Goal: Task Accomplishment & Management: Complete application form

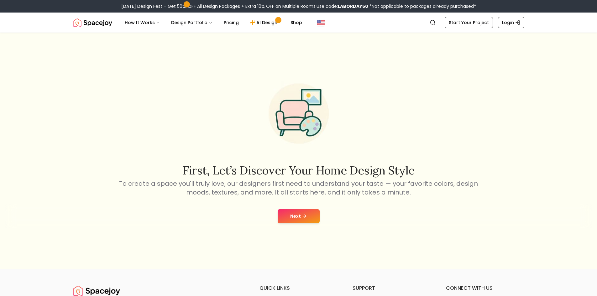
click at [276, 220] on div "Next" at bounding box center [298, 216] width 587 height 24
click at [284, 220] on button "Next" at bounding box center [299, 217] width 42 height 14
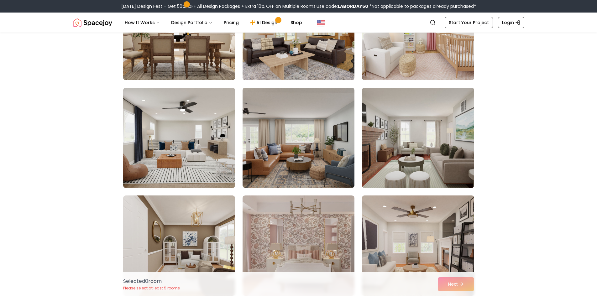
scroll to position [847, 0]
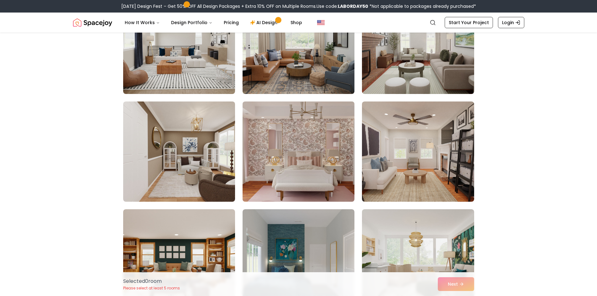
click at [306, 156] on img at bounding box center [299, 151] width 118 height 105
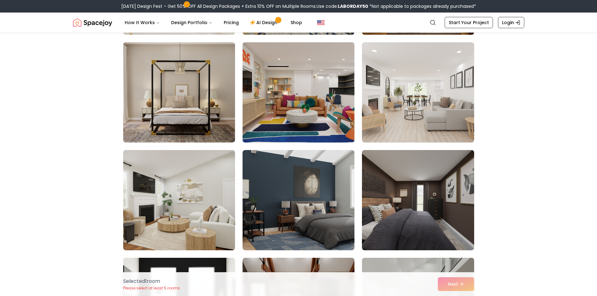
scroll to position [1349, 0]
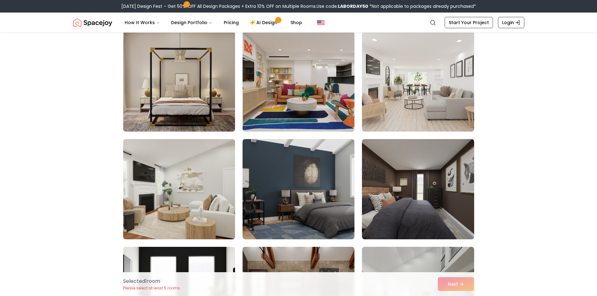
drag, startPoint x: 196, startPoint y: 114, endPoint x: 199, endPoint y: 118, distance: 4.0
click at [196, 116] on img at bounding box center [179, 81] width 118 height 105
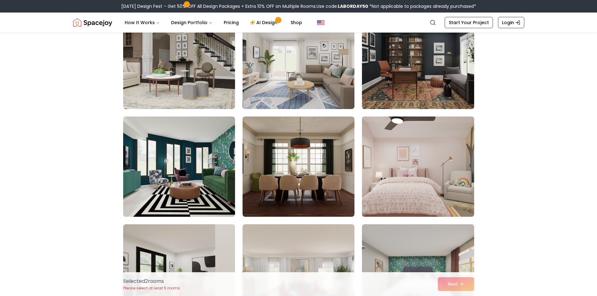
scroll to position [2697, 0]
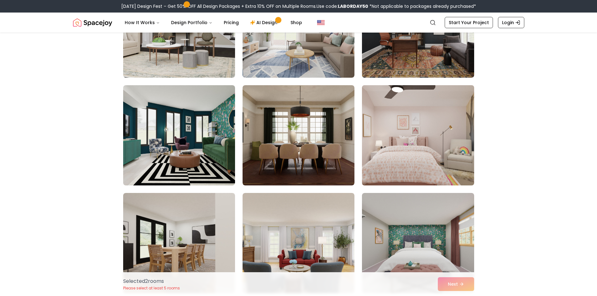
click at [426, 128] on img at bounding box center [418, 135] width 118 height 105
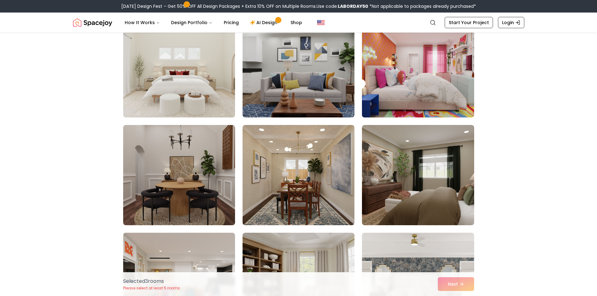
scroll to position [2948, 0]
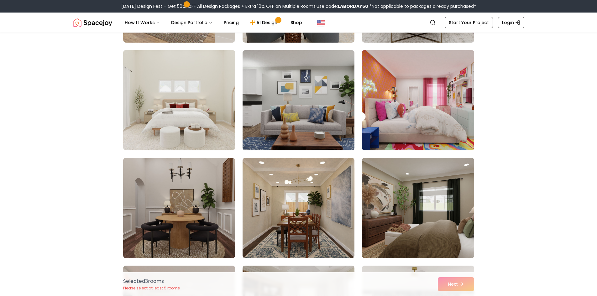
click at [393, 118] on img at bounding box center [418, 100] width 118 height 105
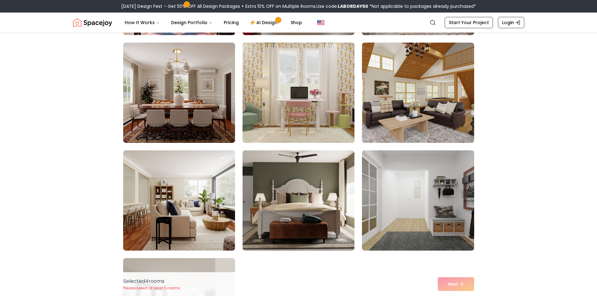
scroll to position [3356, 0]
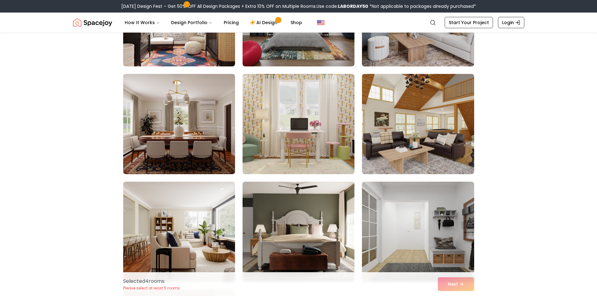
click at [282, 142] on img at bounding box center [299, 124] width 118 height 105
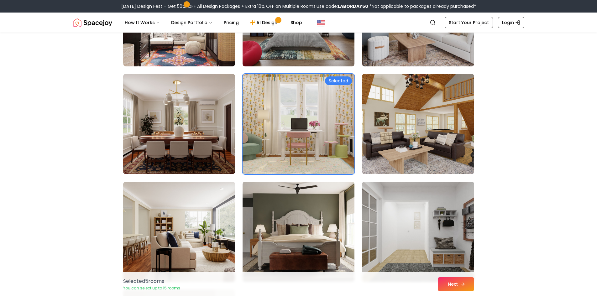
click at [456, 287] on button "Next" at bounding box center [456, 285] width 36 height 14
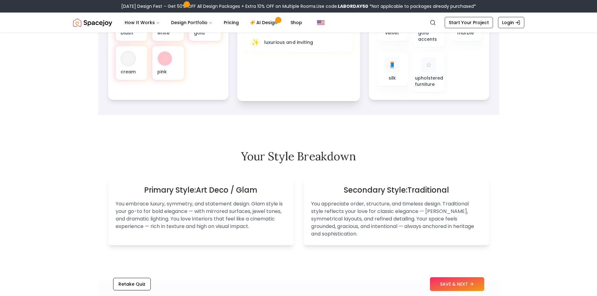
scroll to position [188, 0]
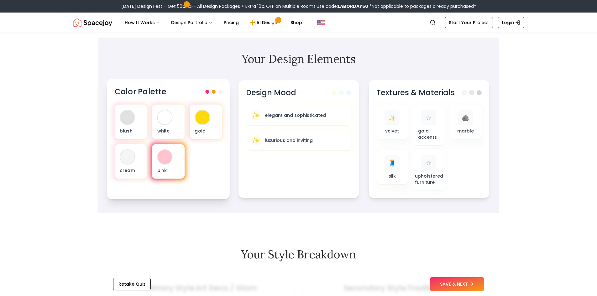
click at [160, 160] on div at bounding box center [165, 157] width 14 height 14
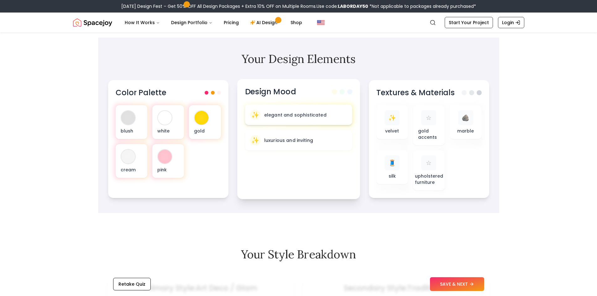
click at [279, 120] on div "✨ elegant and sophisticated" at bounding box center [299, 115] width 108 height 20
drag, startPoint x: 305, startPoint y: 117, endPoint x: 309, endPoint y: 120, distance: 5.1
click at [306, 118] on p "elegant and sophisticated" at bounding box center [295, 115] width 62 height 6
drag, startPoint x: 295, startPoint y: 120, endPoint x: 299, endPoint y: 123, distance: 5.7
click at [299, 122] on div "✨ elegant and sophisticated" at bounding box center [299, 115] width 108 height 20
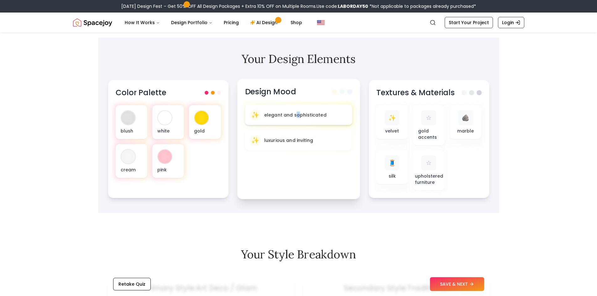
click at [299, 122] on div "✨ elegant and sophisticated" at bounding box center [299, 115] width 108 height 20
click at [310, 124] on div "✨ elegant and sophisticated" at bounding box center [299, 115] width 108 height 20
click at [390, 120] on span "✨" at bounding box center [392, 117] width 8 height 9
click at [466, 288] on button "SAVE & NEXT" at bounding box center [457, 285] width 54 height 14
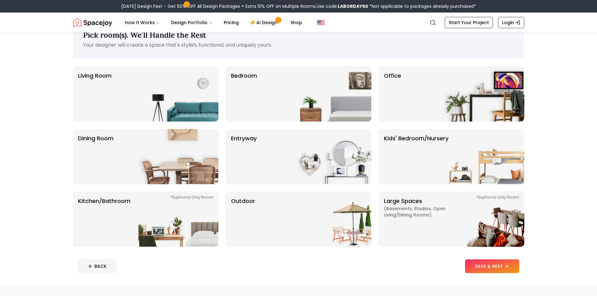
scroll to position [31, 0]
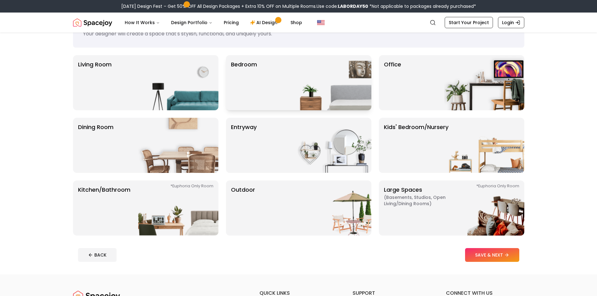
click at [291, 96] on img at bounding box center [331, 82] width 80 height 55
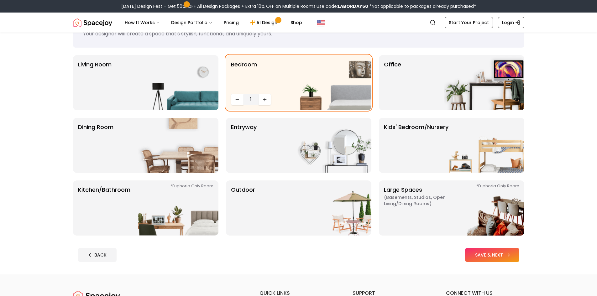
click at [499, 251] on button "SAVE & NEXT" at bounding box center [492, 255] width 54 height 14
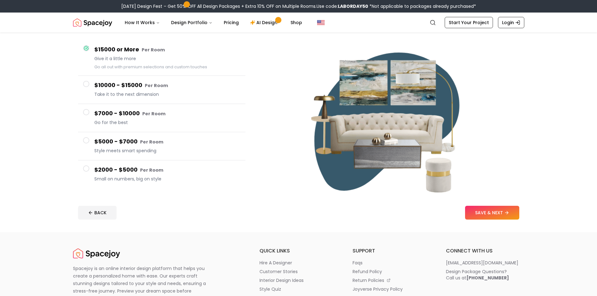
scroll to position [63, 0]
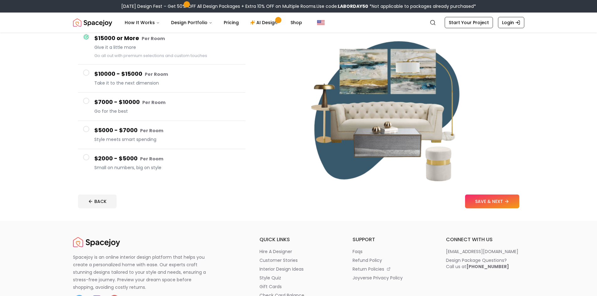
click at [84, 164] on button "$2000 - $5000 Per Room Small on numbers, big on style" at bounding box center [161, 163] width 167 height 28
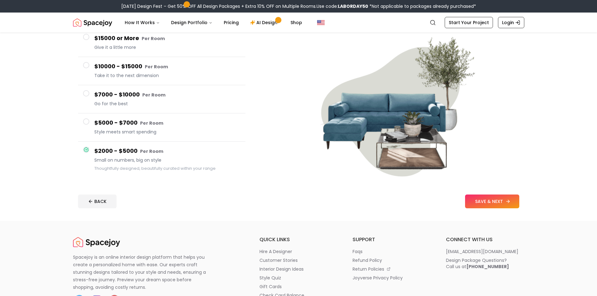
click at [476, 200] on button "SAVE & NEXT" at bounding box center [492, 202] width 54 height 14
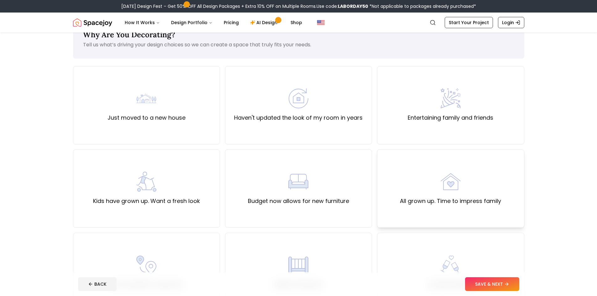
scroll to position [31, 0]
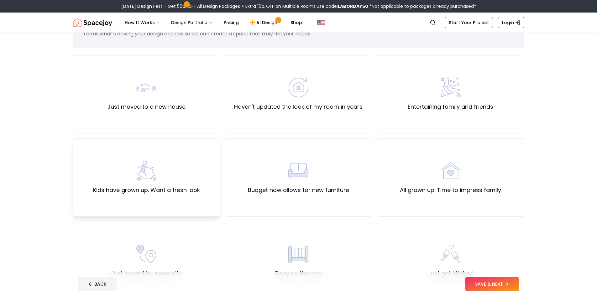
click at [193, 159] on div "Kids have grown up. Want a fresh look" at bounding box center [146, 178] width 147 height 78
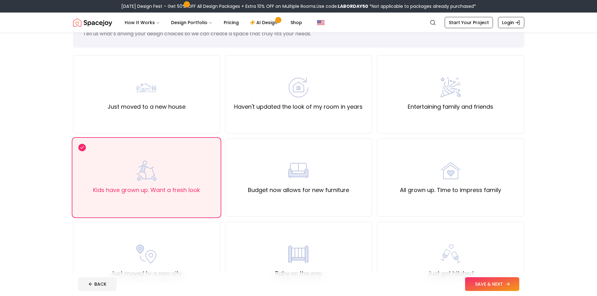
click at [483, 280] on button "SAVE & NEXT" at bounding box center [492, 285] width 54 height 14
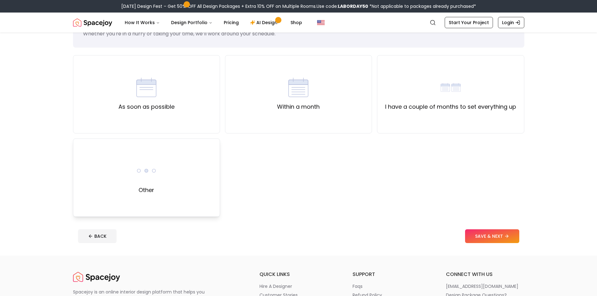
click at [136, 195] on div "Other" at bounding box center [146, 178] width 147 height 78
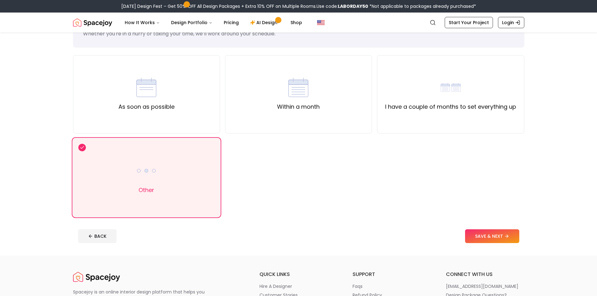
click at [503, 230] on button "SAVE & NEXT" at bounding box center [492, 237] width 54 height 14
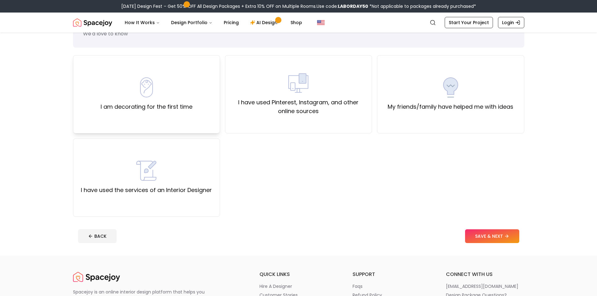
click at [159, 111] on div "I am decorating for the first time" at bounding box center [146, 94] width 147 height 78
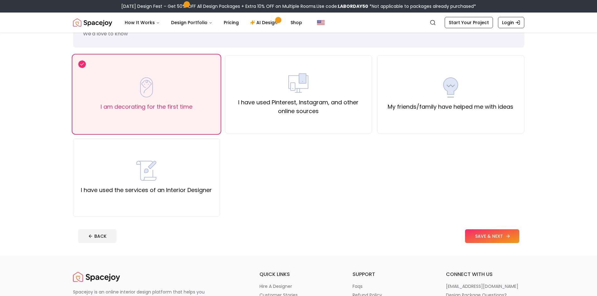
click at [506, 234] on icon at bounding box center [508, 236] width 5 height 5
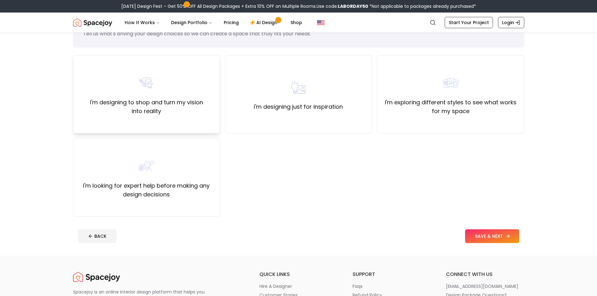
click at [151, 100] on label "I'm designing to shop and turn my vision into reality" at bounding box center [146, 107] width 136 height 18
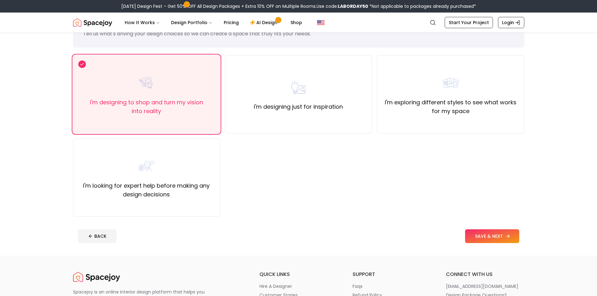
click at [490, 230] on button "SAVE & NEXT" at bounding box center [492, 237] width 54 height 14
